Goal: Information Seeking & Learning: Learn about a topic

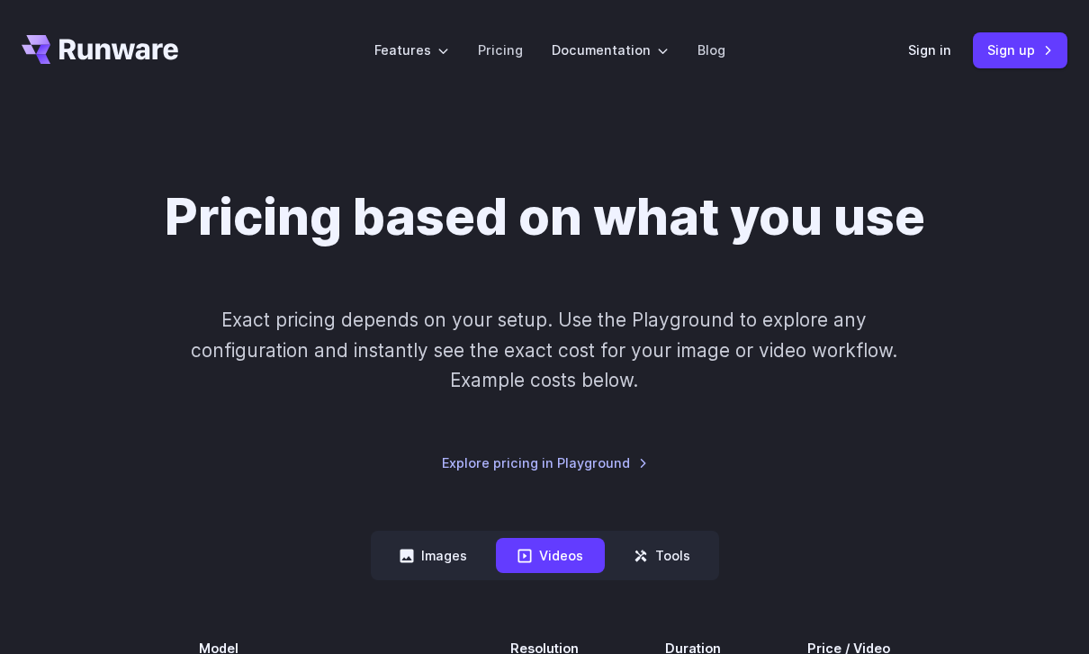
click at [507, 42] on link "Pricing" at bounding box center [500, 50] width 45 height 21
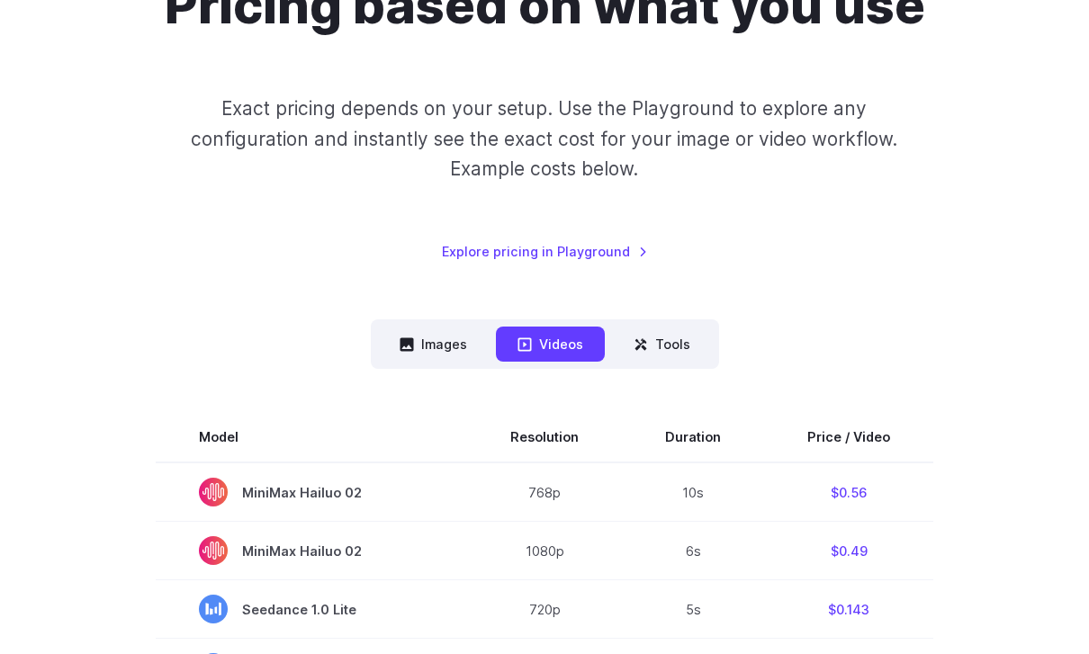
click at [469, 328] on button "Images" at bounding box center [433, 345] width 111 height 35
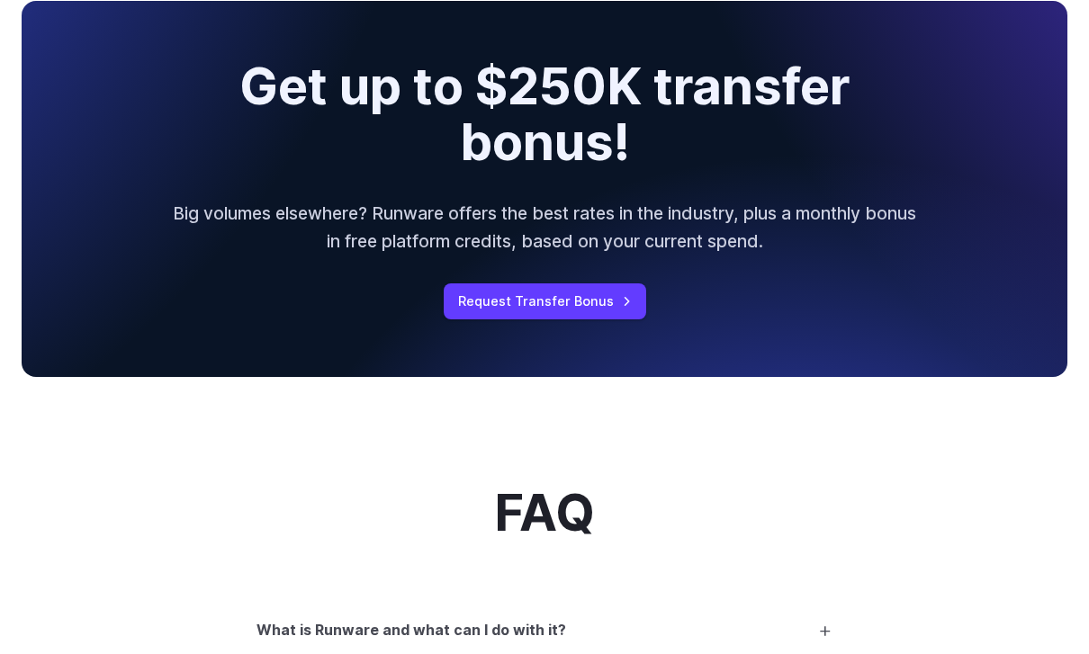
scroll to position [1819, 0]
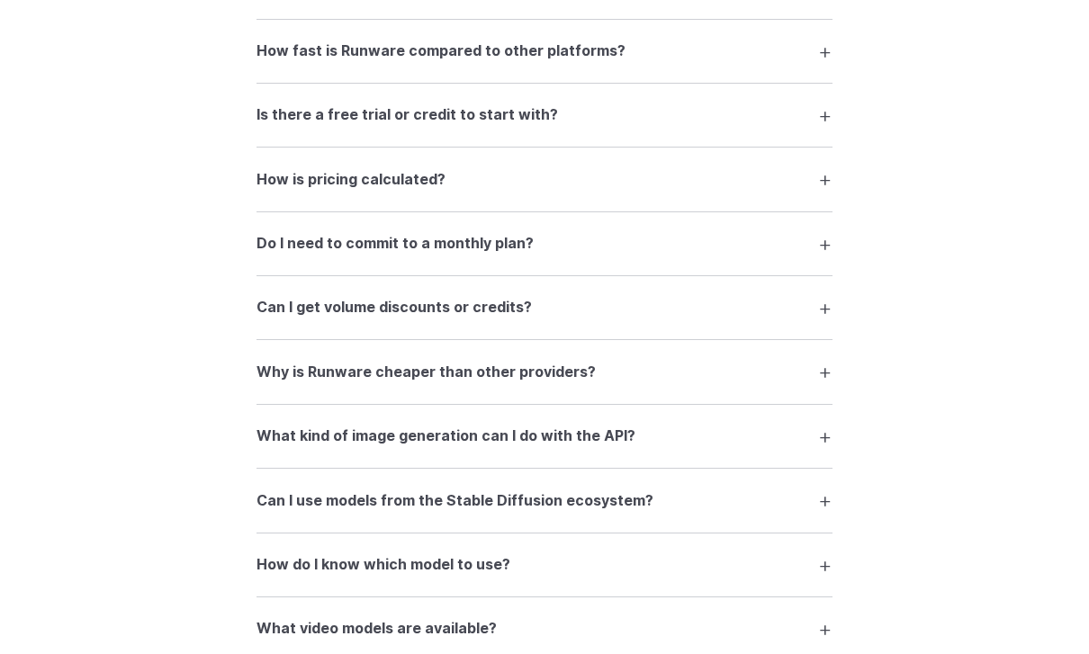
click at [655, 109] on summary "Is there a free trial or credit to start with?" at bounding box center [544, 116] width 576 height 34
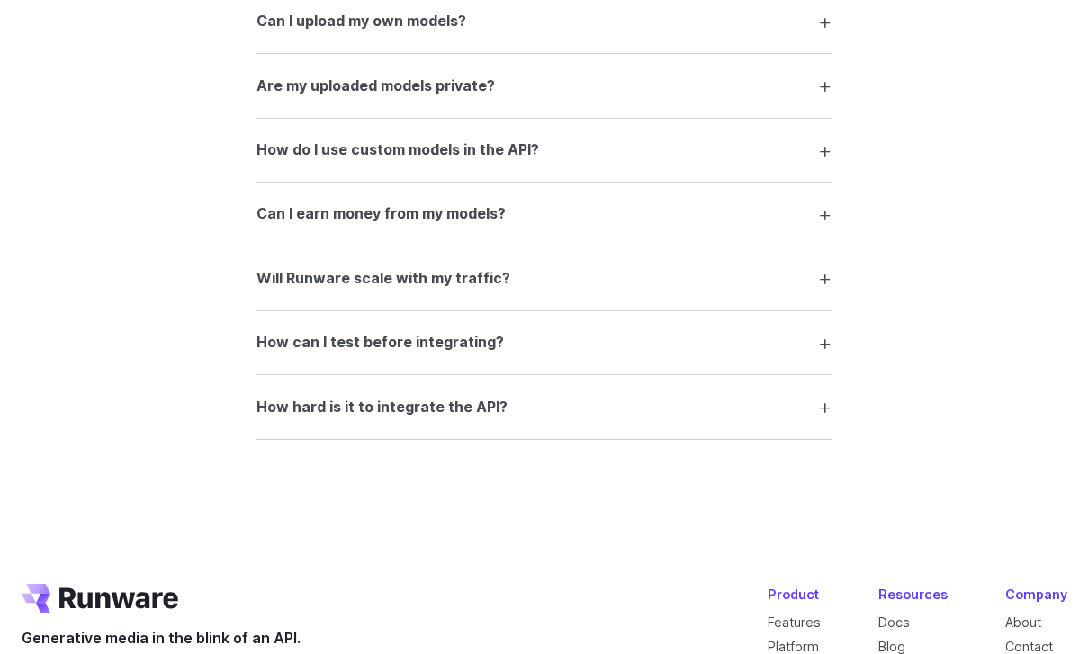
scroll to position [3513, 0]
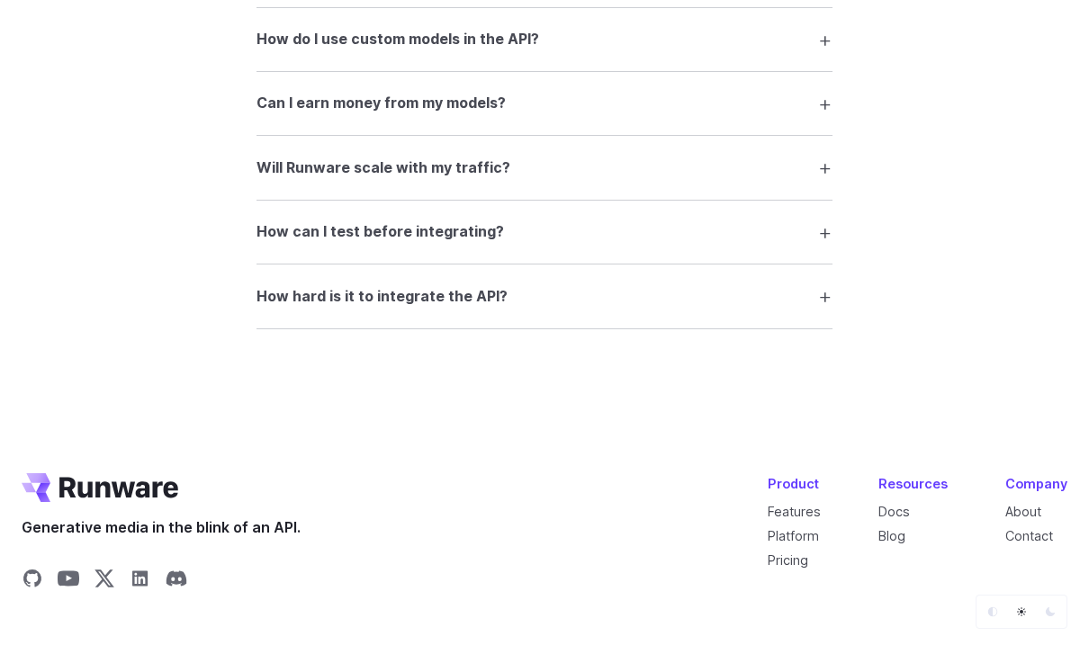
click at [546, 290] on summary "How hard is it to integrate the API?" at bounding box center [544, 297] width 576 height 34
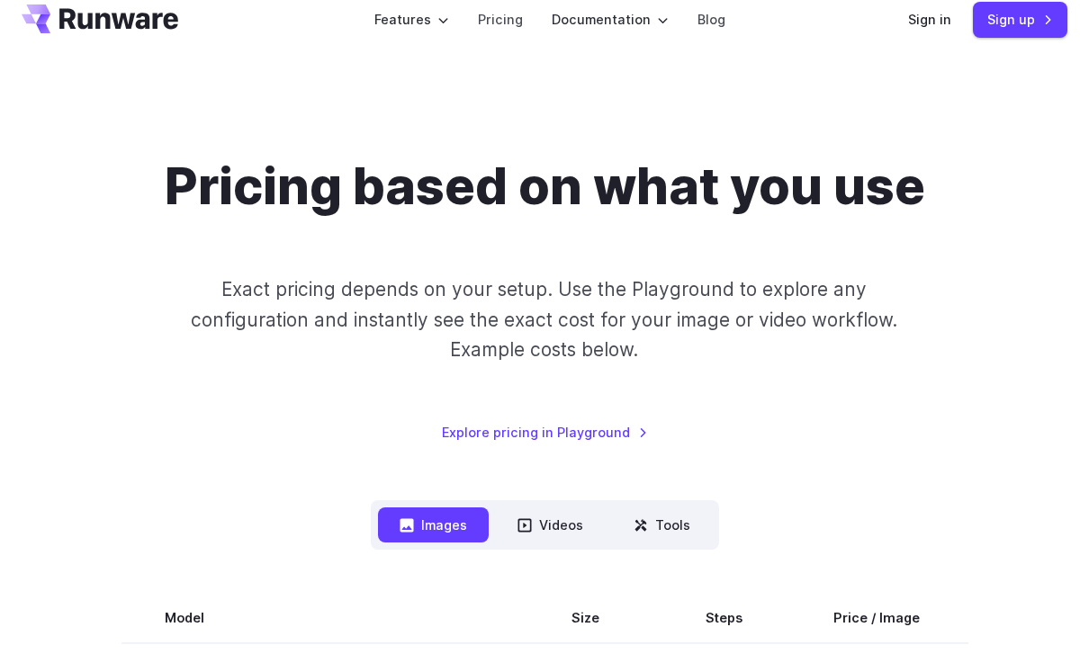
scroll to position [0, 0]
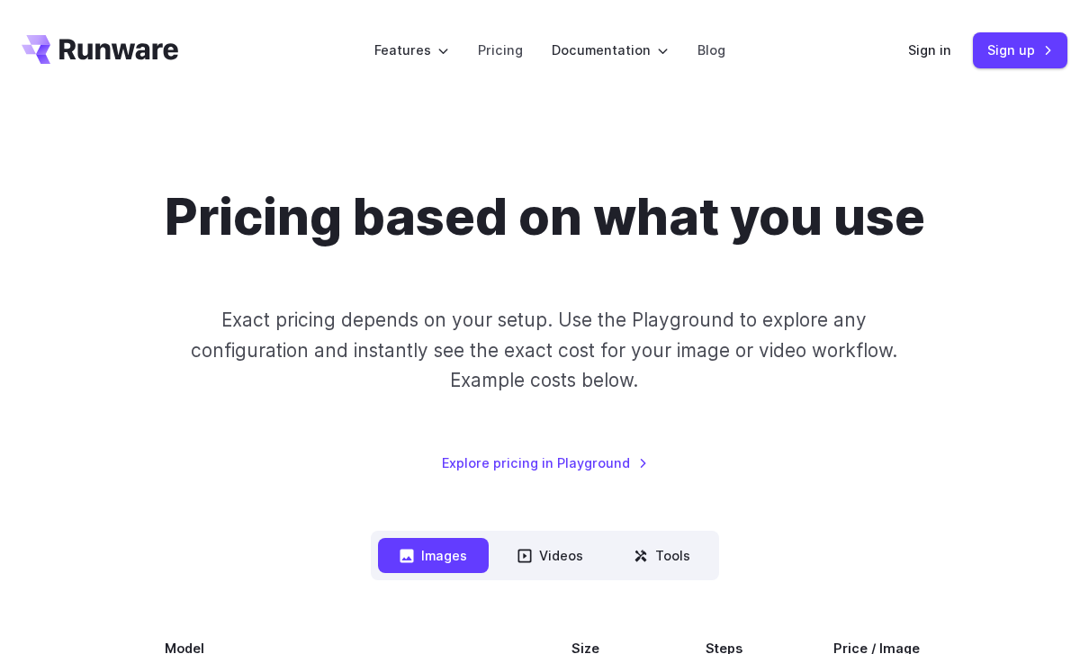
click at [505, 49] on link "Pricing" at bounding box center [500, 50] width 45 height 21
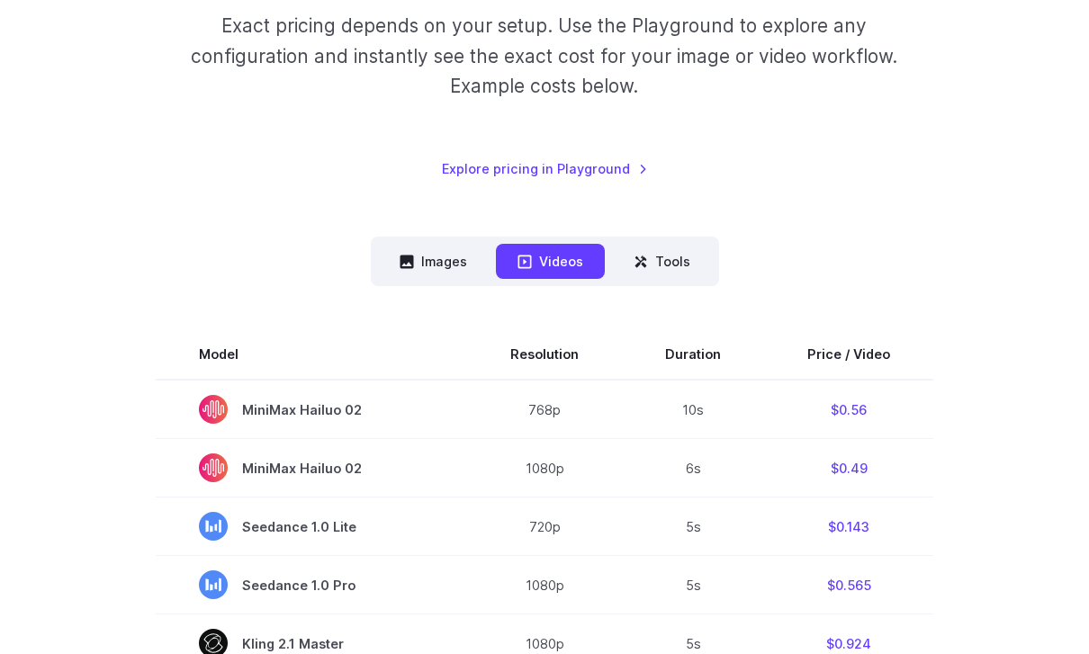
scroll to position [346, 0]
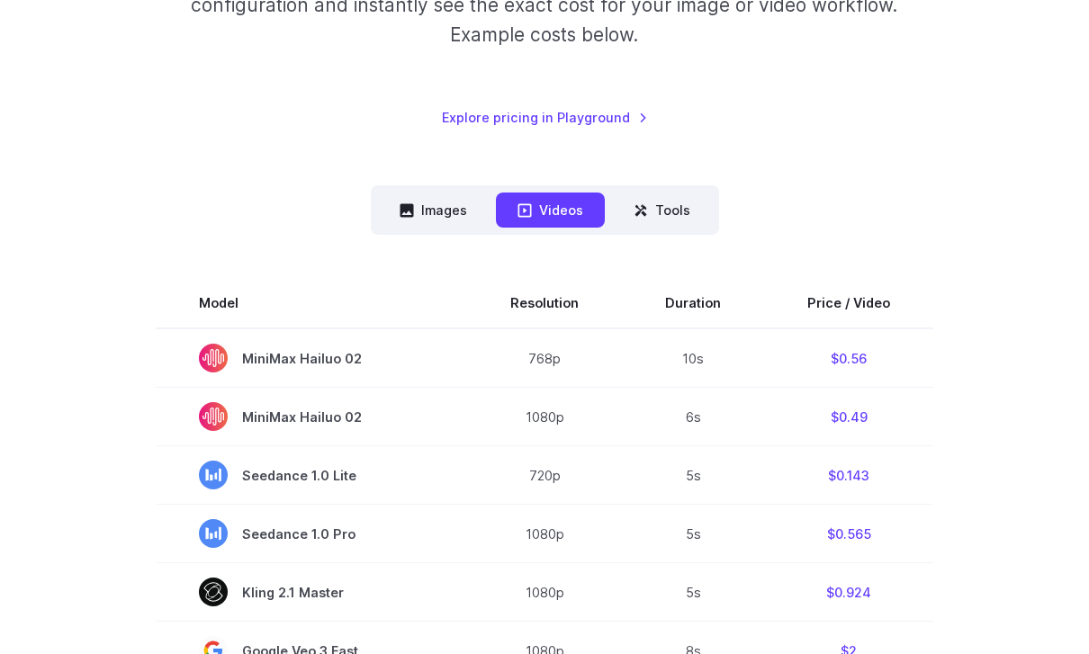
click at [677, 215] on button "Tools" at bounding box center [662, 210] width 100 height 35
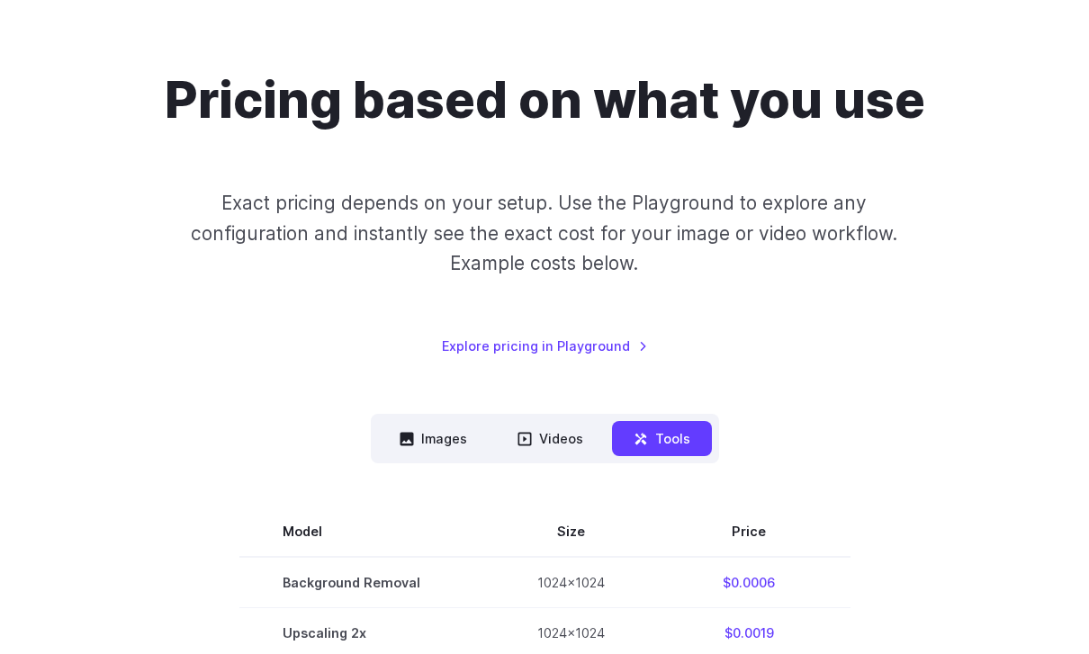
scroll to position [0, 0]
